Goal: Find specific page/section: Find specific page/section

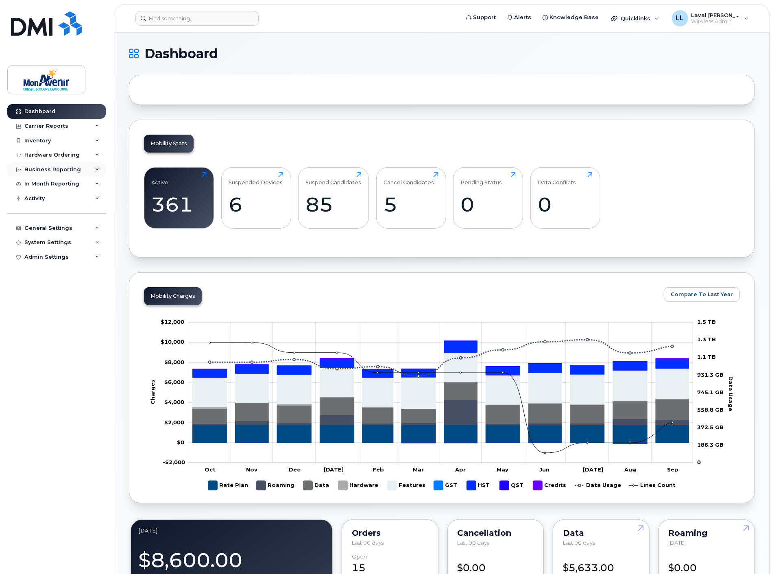
click at [50, 170] on div "Business Reporting" at bounding box center [52, 169] width 57 height 7
click at [54, 151] on div "Hardware Ordering" at bounding box center [56, 155] width 98 height 15
click at [45, 182] on div "Orders" at bounding box center [38, 185] width 20 height 7
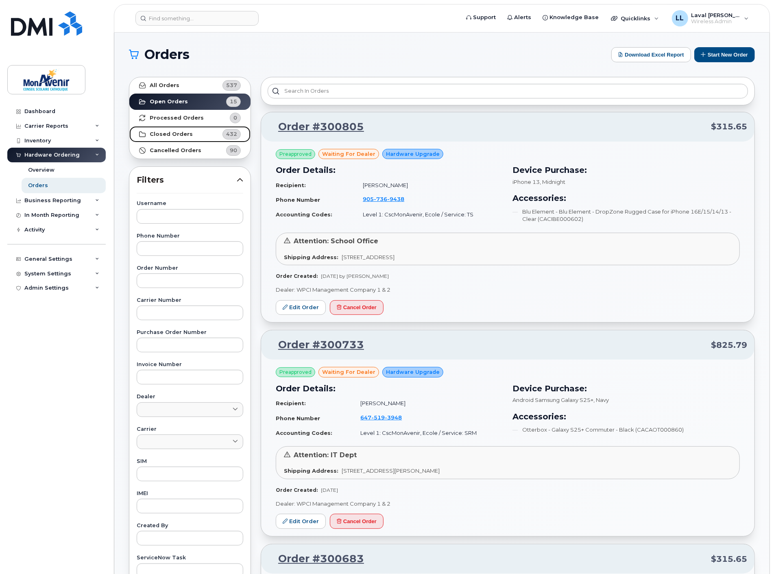
click at [168, 132] on strong "Closed Orders" at bounding box center [171, 134] width 43 height 7
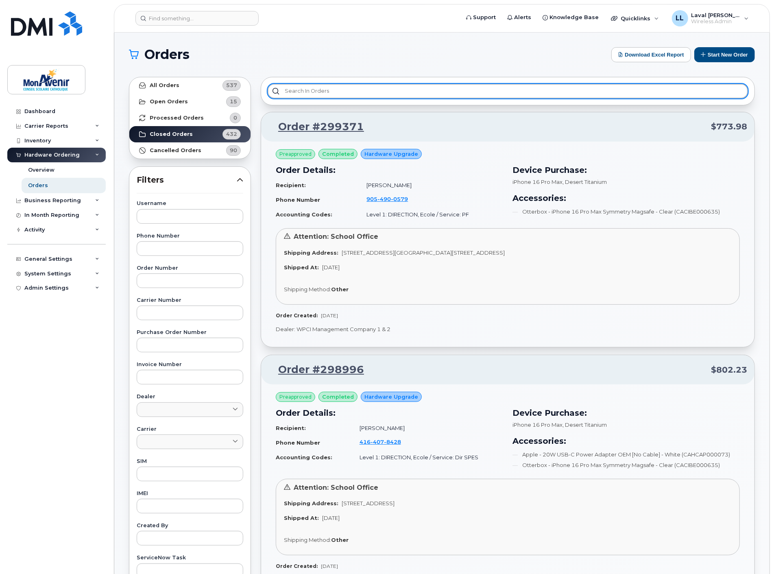
click at [294, 90] on input "text" at bounding box center [508, 91] width 480 height 15
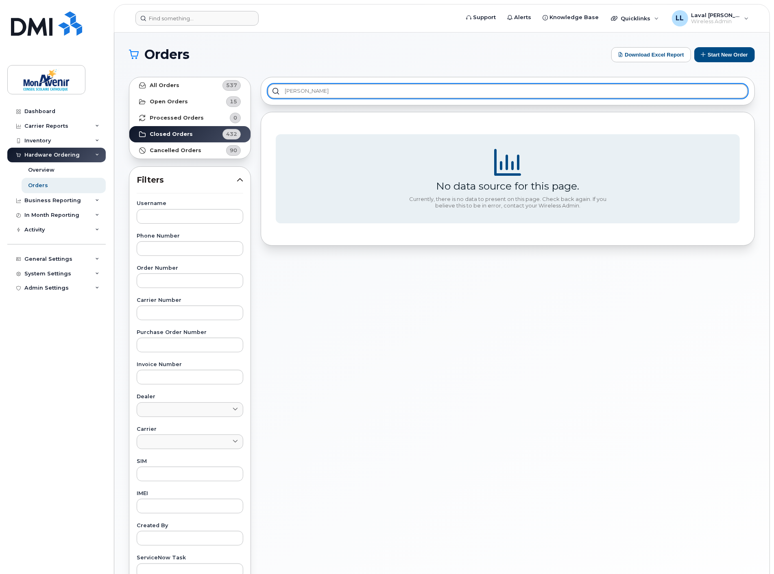
type input "liam"
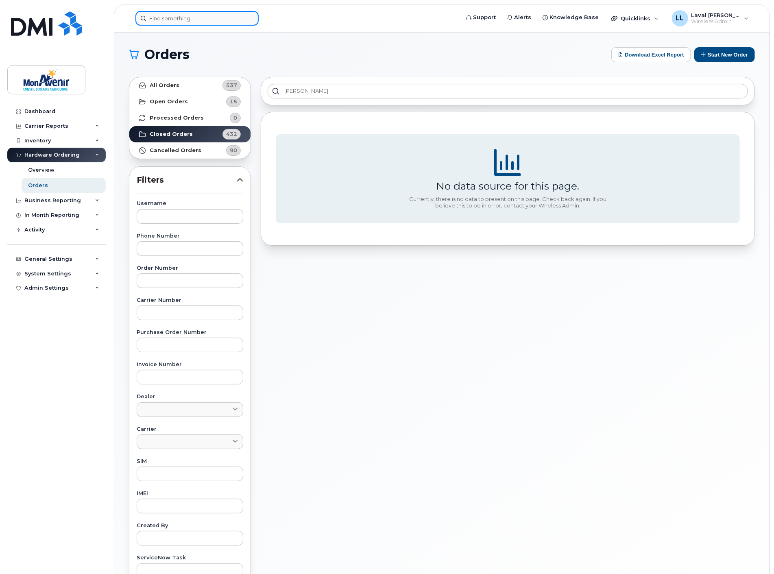
click at [208, 13] on input at bounding box center [196, 18] width 123 height 15
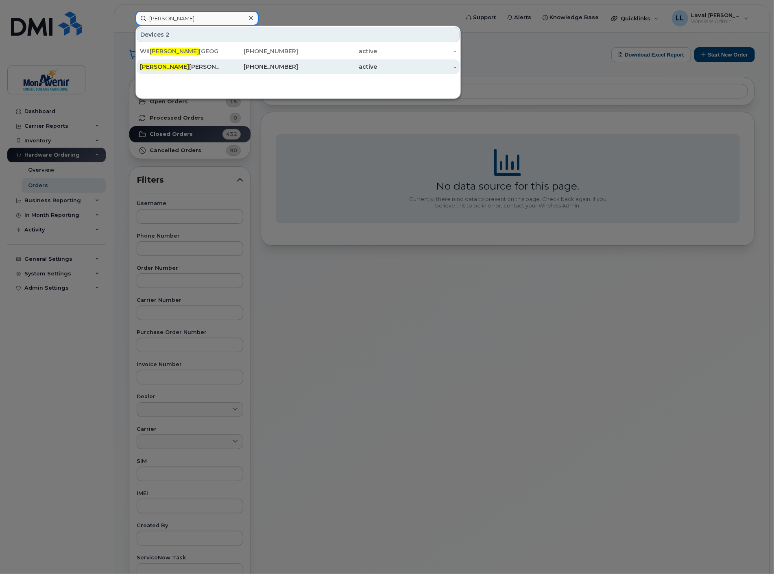
type input "liam"
click at [150, 66] on span "Liam" at bounding box center [164, 66] width 49 height 7
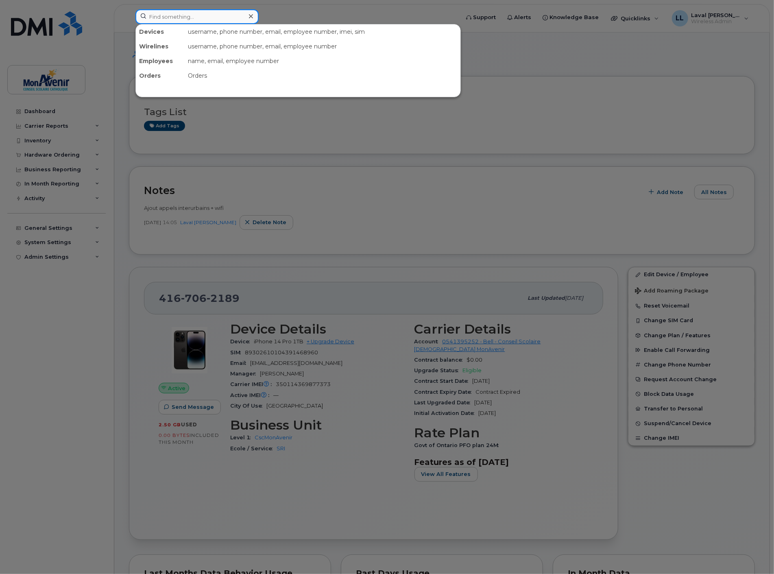
click at [204, 21] on input at bounding box center [196, 16] width 123 height 15
click at [198, 18] on input at bounding box center [196, 16] width 123 height 15
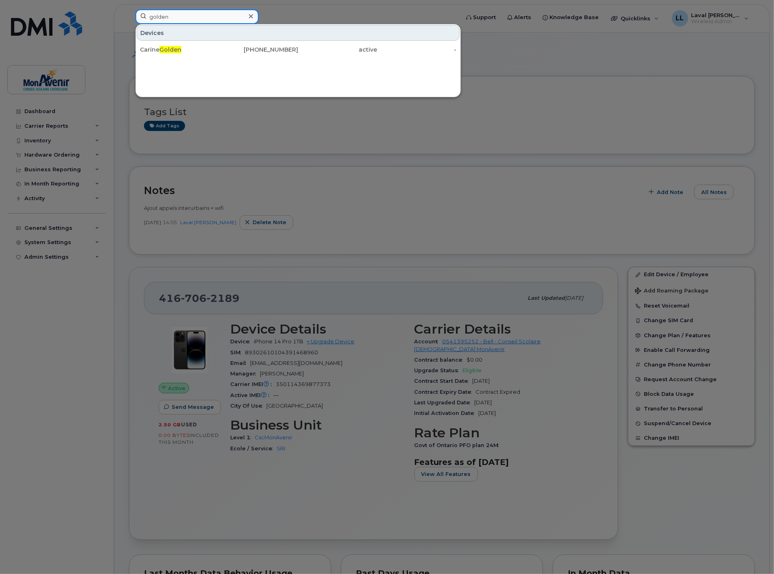
type input "golden"
